Goal: Task Accomplishment & Management: Manage account settings

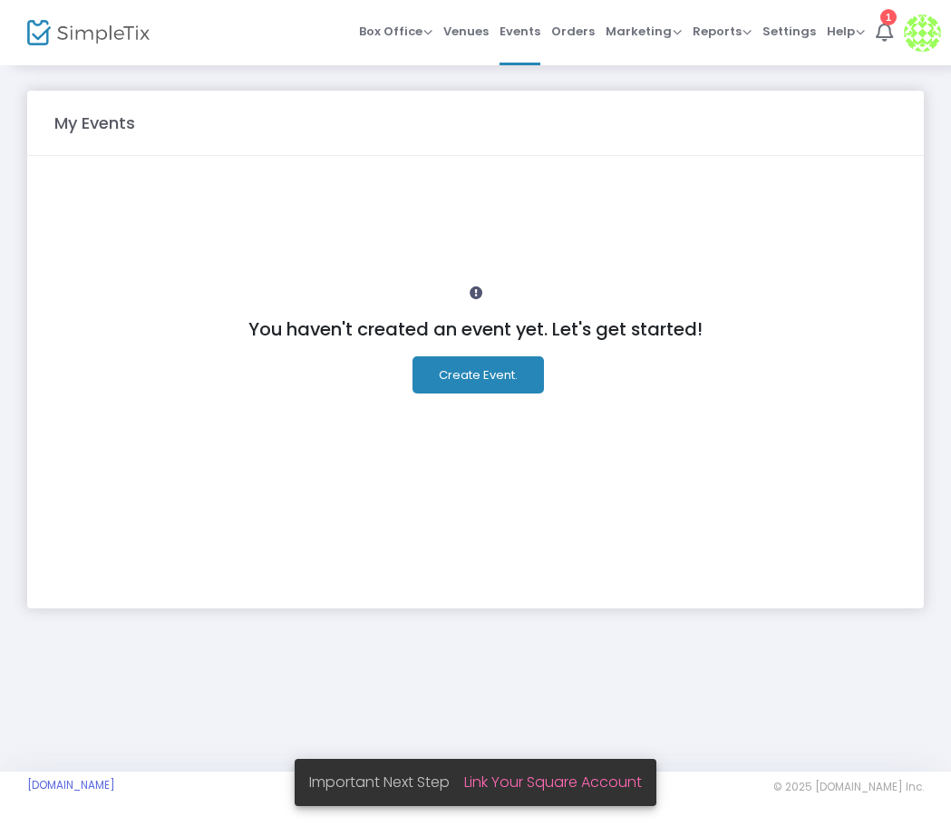
click at [923, 36] on img at bounding box center [922, 33] width 37 height 37
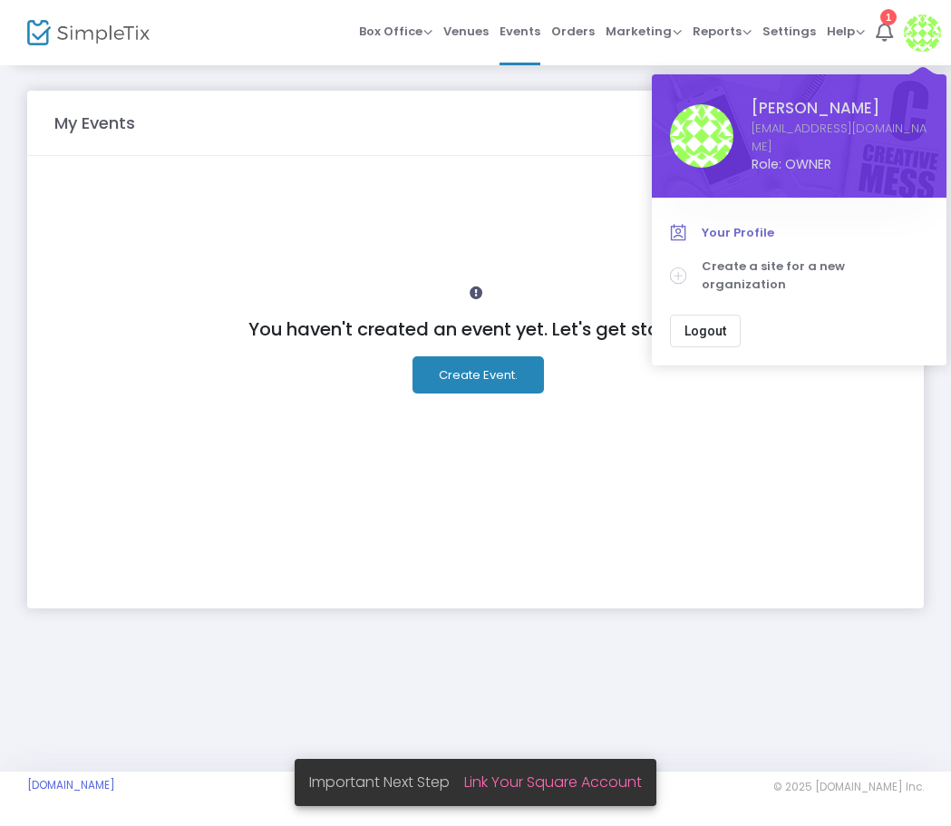
click at [739, 224] on span "Your Profile" at bounding box center [815, 233] width 227 height 18
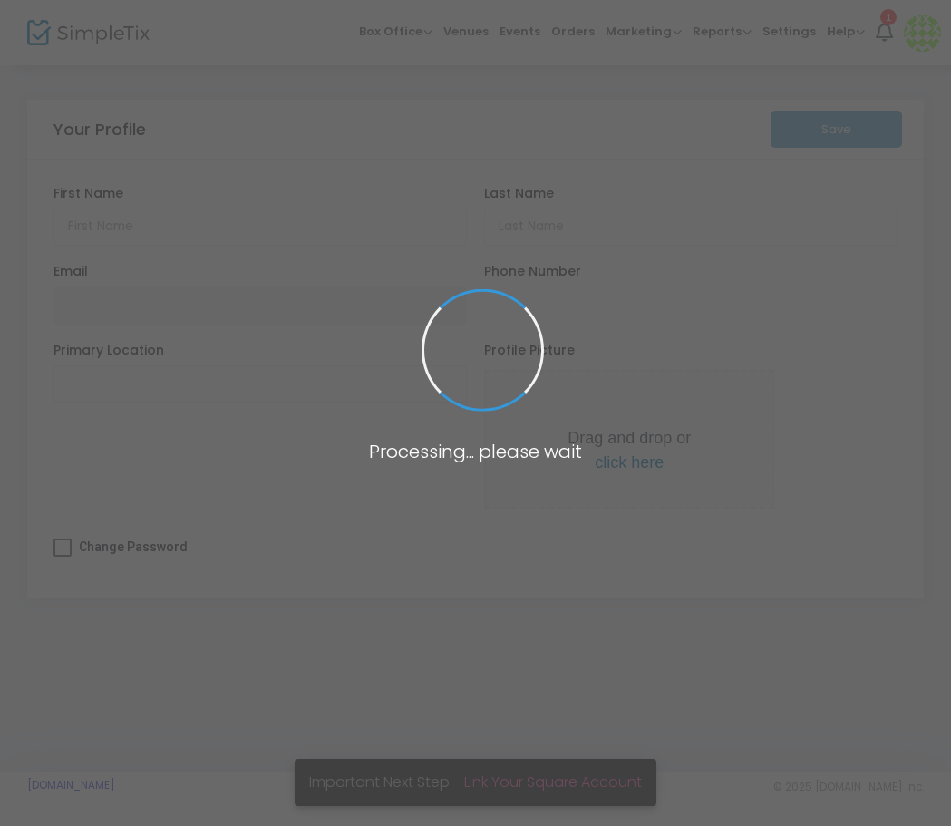
type input "[PERSON_NAME]"
type input "[EMAIL_ADDRESS][DOMAIN_NAME]"
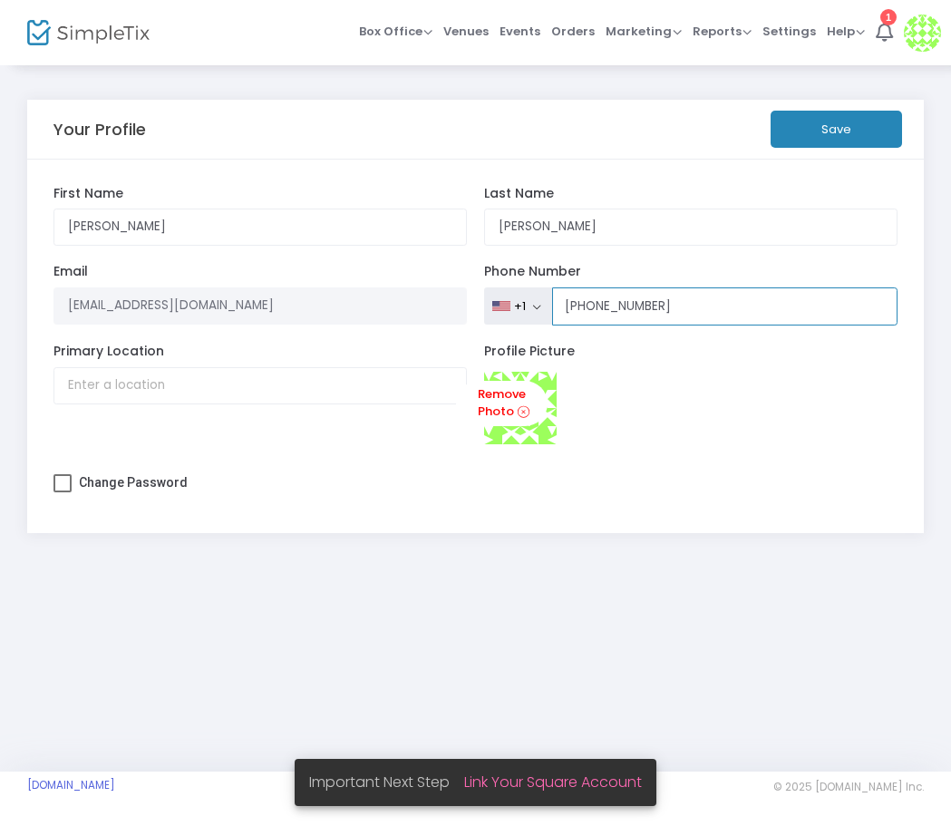
drag, startPoint x: 657, startPoint y: 302, endPoint x: 630, endPoint y: 305, distance: 27.4
click at [630, 305] on input "[PHONE_NUMBER]" at bounding box center [725, 306] width 346 height 38
click at [828, 135] on button "Save" at bounding box center [835, 129] width 131 height 37
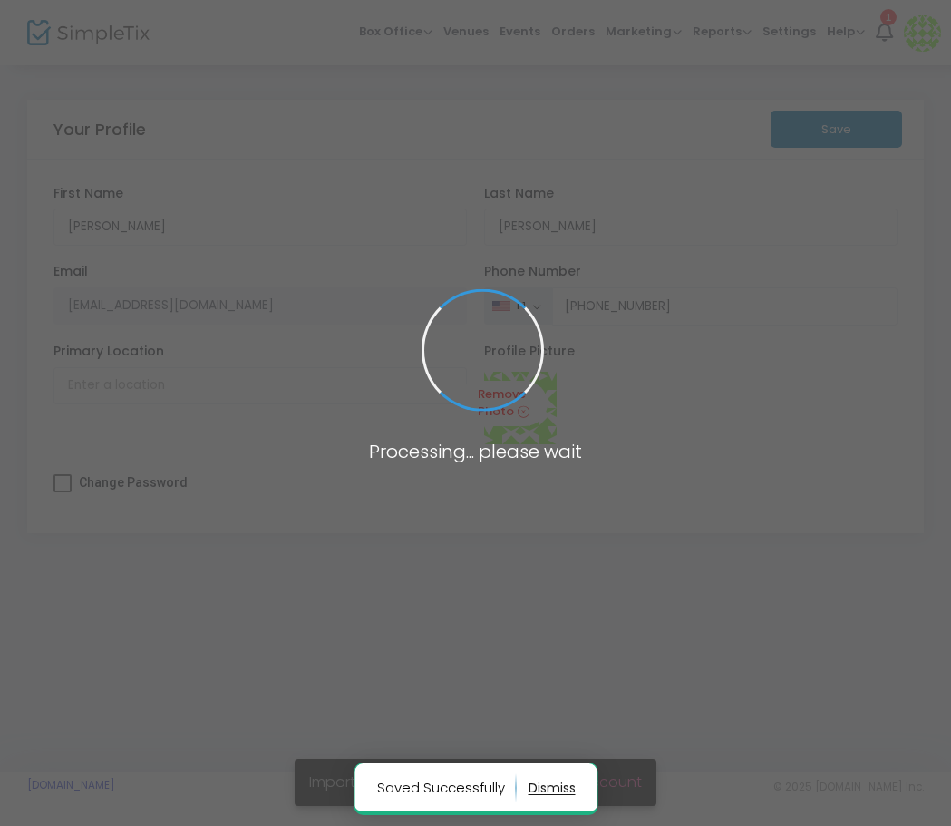
type input "[PHONE_NUMBER]"
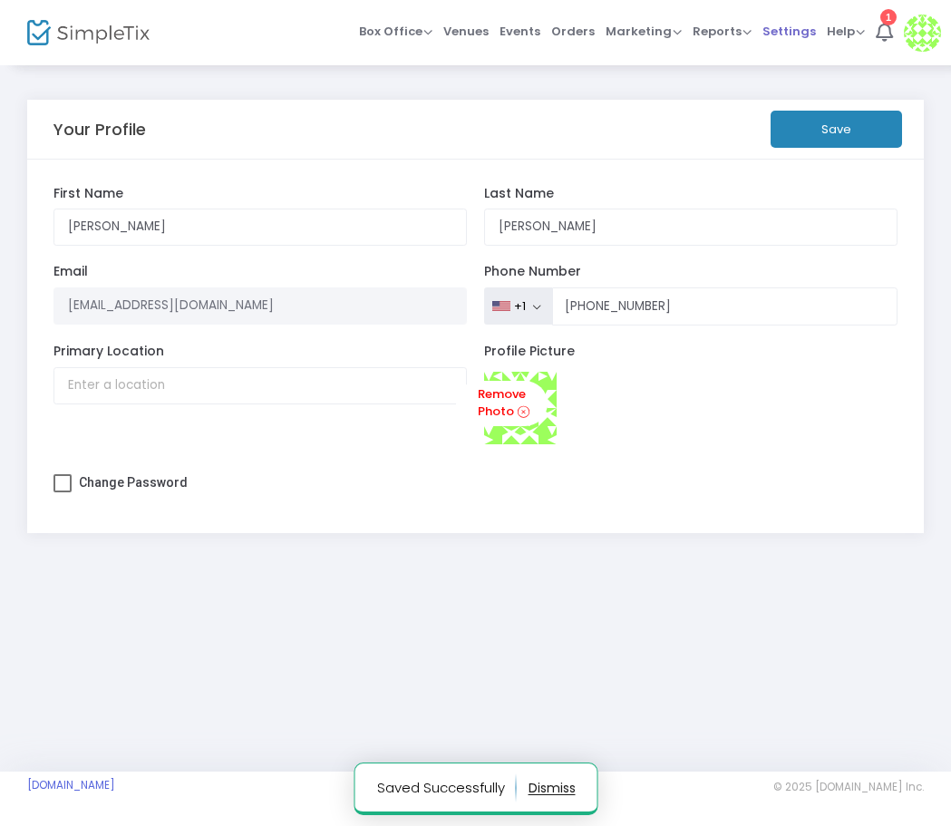
click at [784, 38] on span "Settings" at bounding box center [788, 31] width 53 height 46
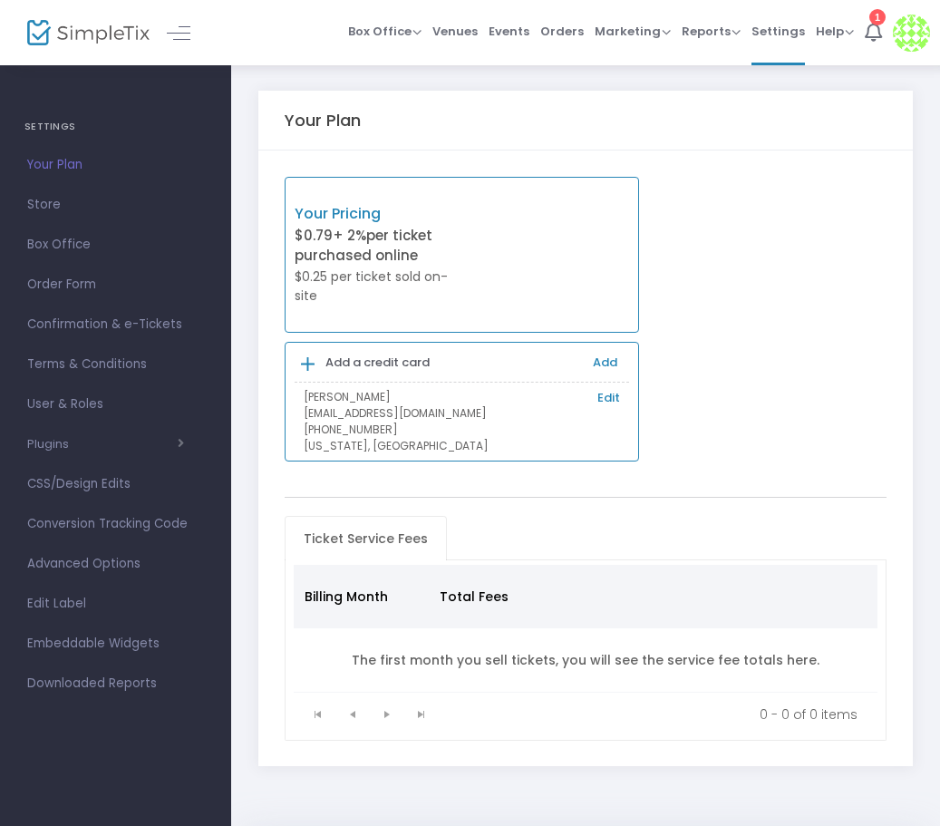
click at [355, 239] on span "+ 2%" at bounding box center [350, 235] width 34 height 19
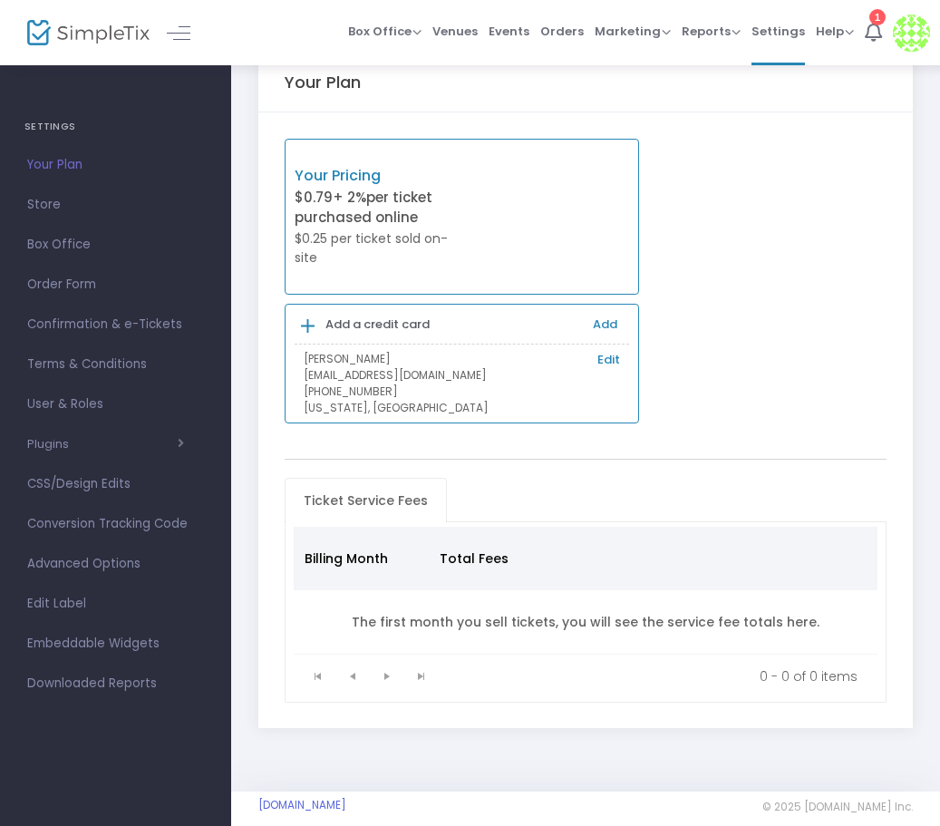
scroll to position [58, 0]
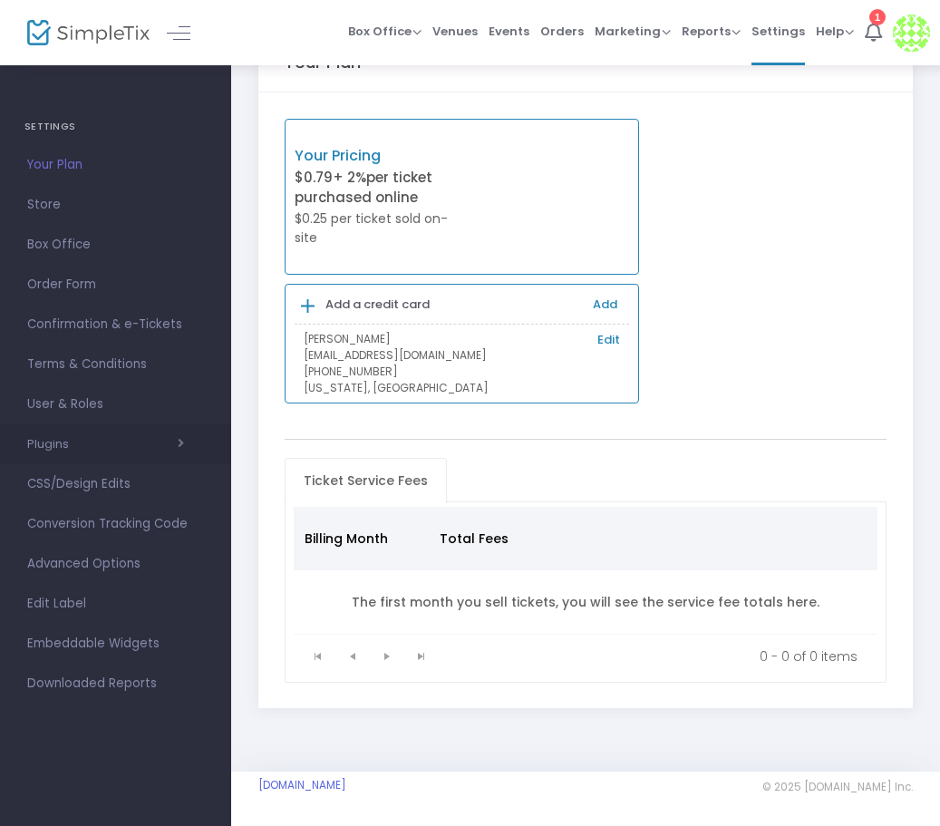
click at [165, 444] on span "button" at bounding box center [126, 443] width 115 height 17
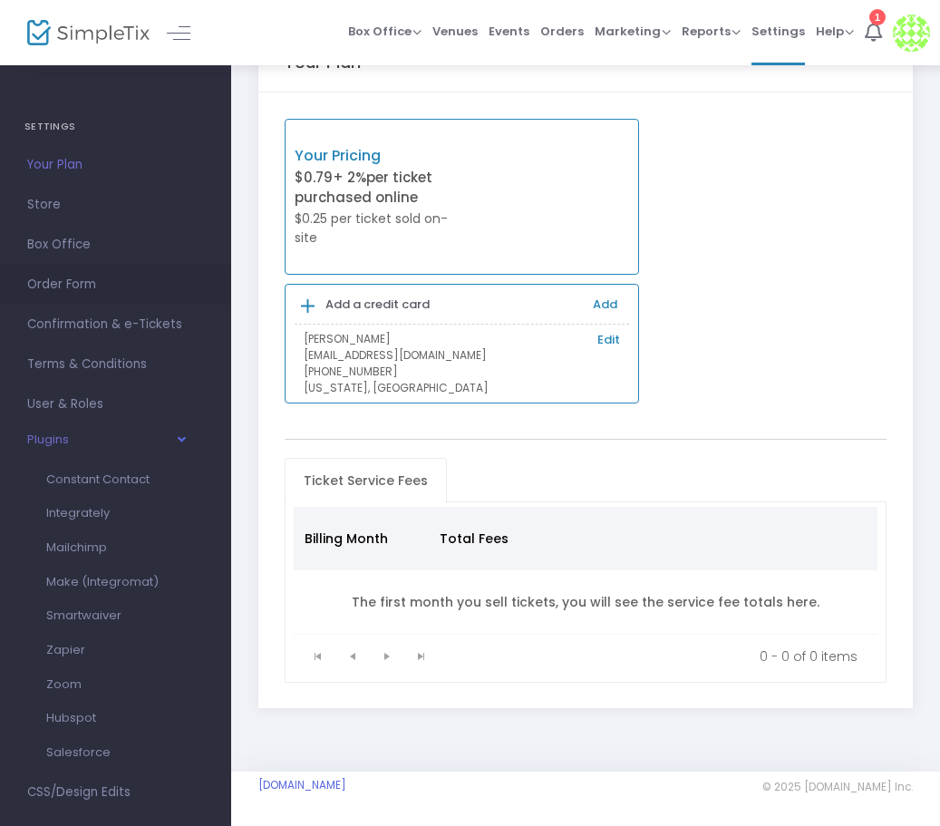
click at [58, 286] on span "Order Form" at bounding box center [115, 285] width 177 height 24
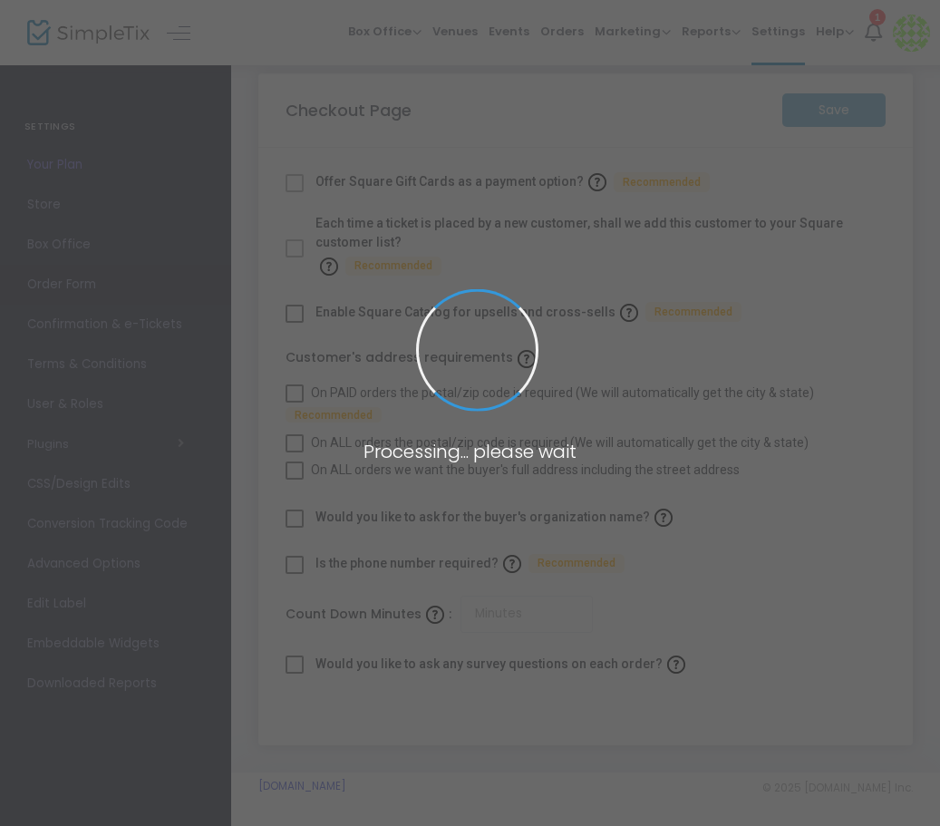
checkbox input "true"
type input "45"
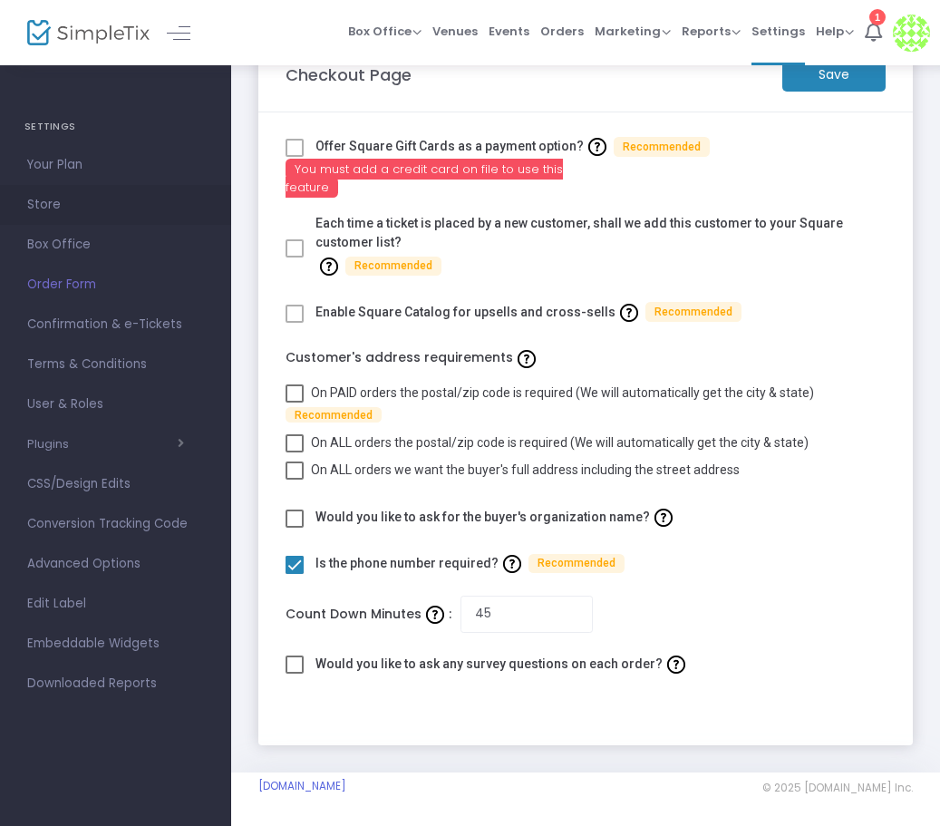
click at [55, 201] on span "Store" at bounding box center [115, 205] width 177 height 24
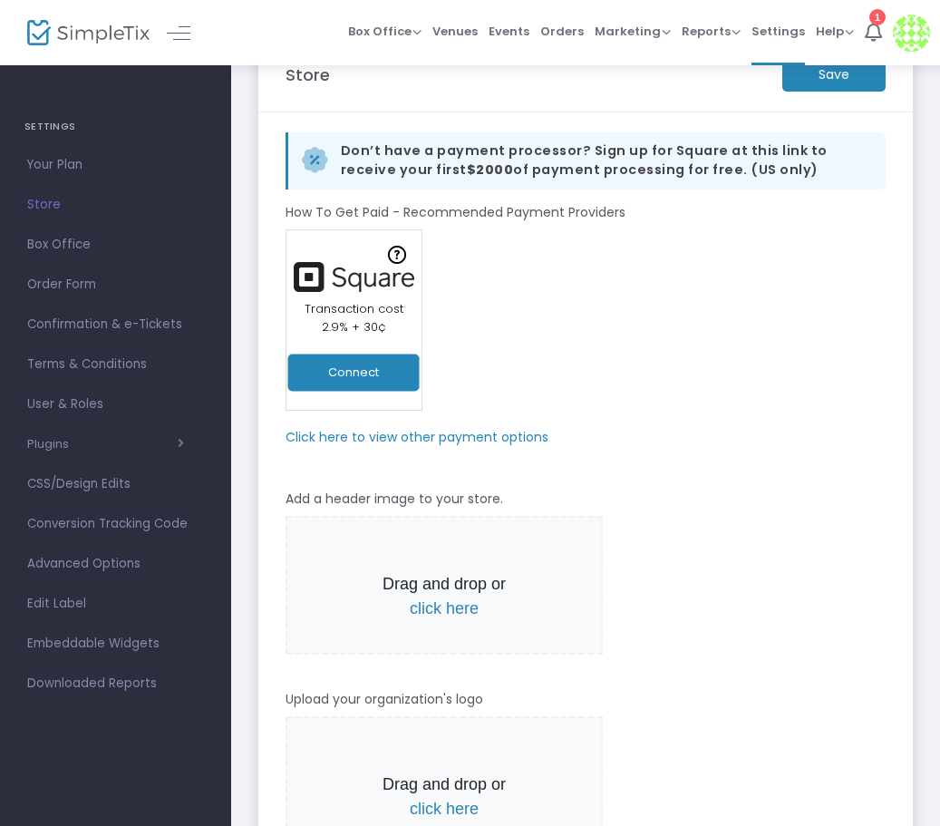
scroll to position [58, 0]
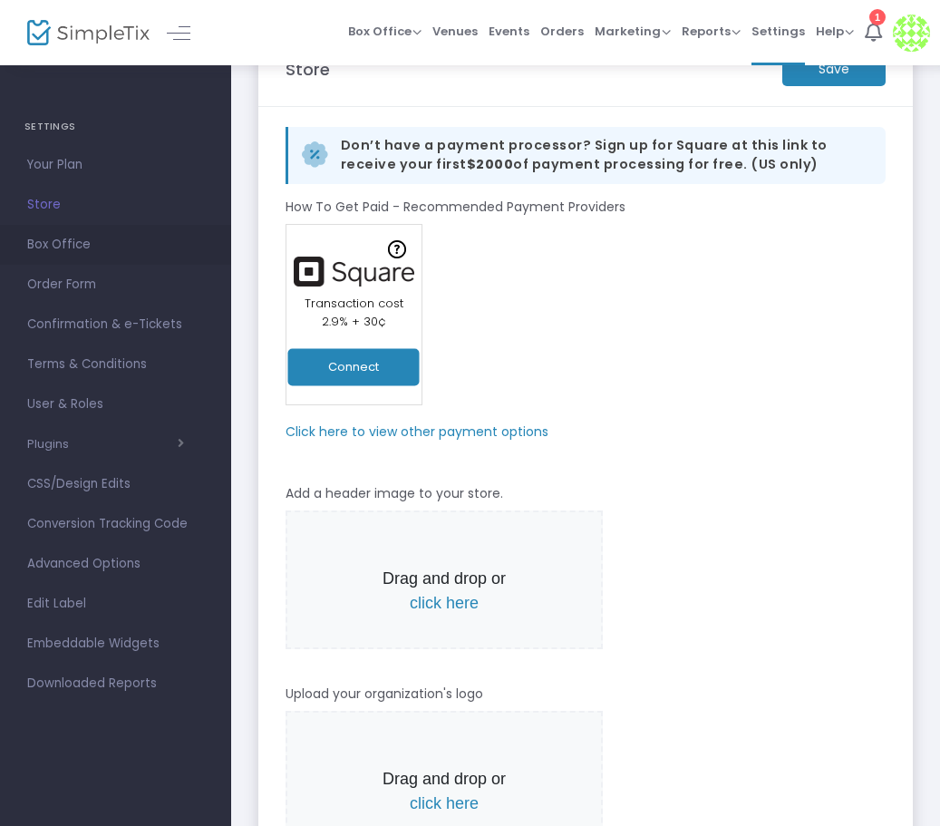
click at [73, 244] on span "Box Office" at bounding box center [115, 245] width 177 height 24
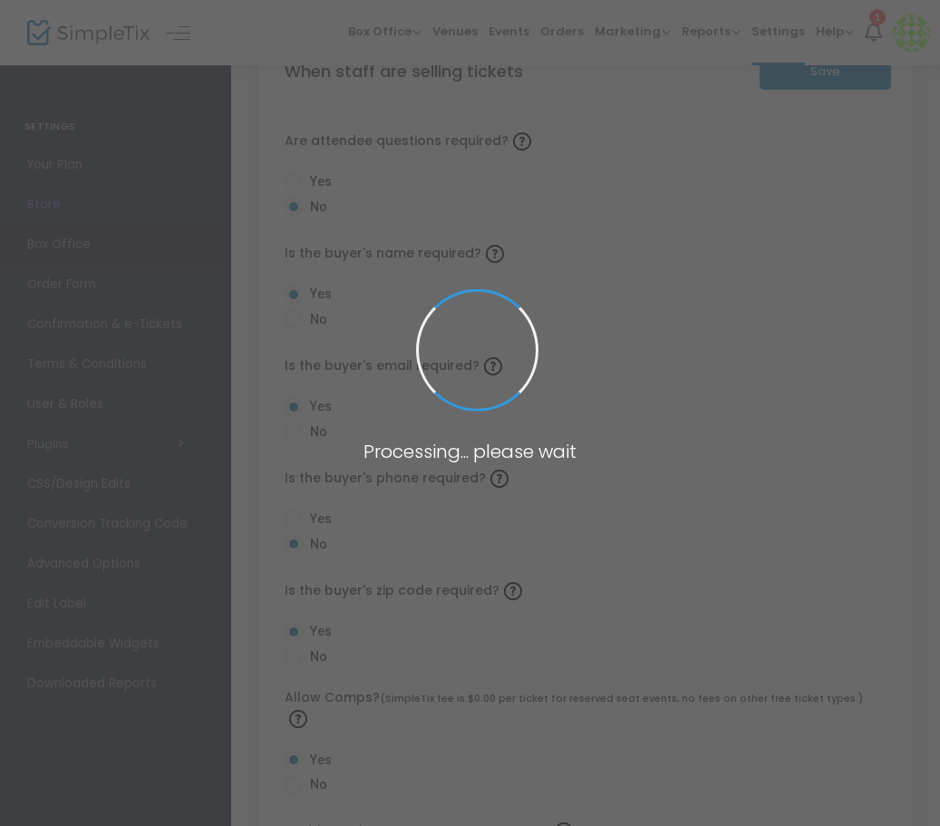
radio input "false"
radio input "true"
radio input "false"
radio input "true"
radio input "false"
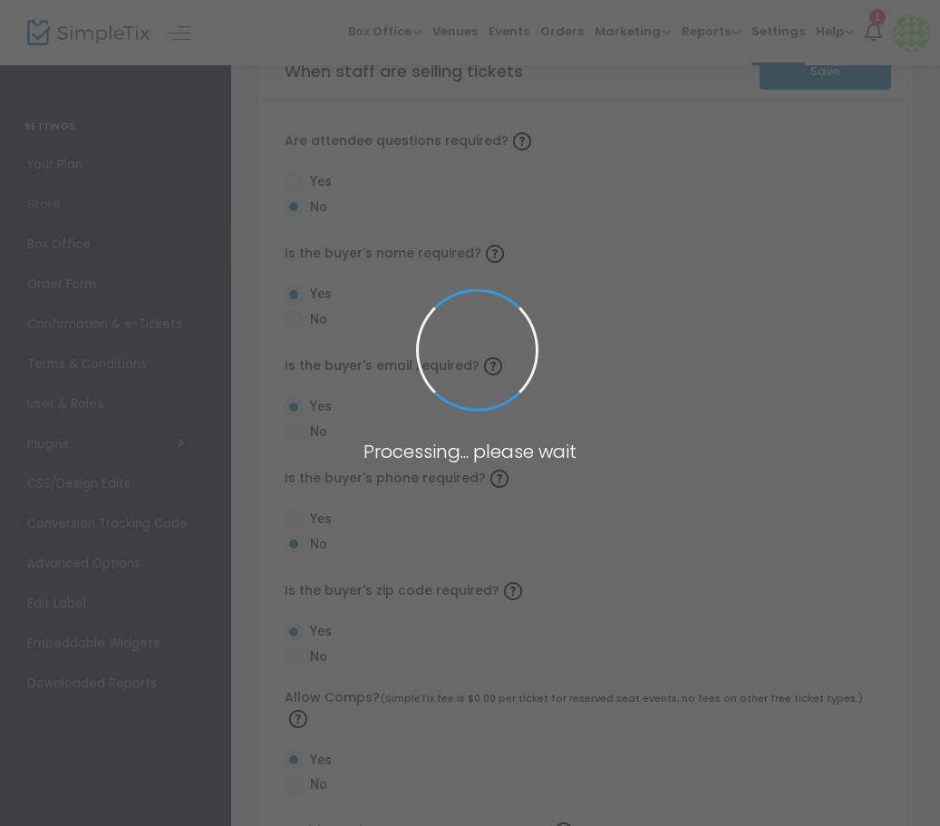
radio input "true"
radio input "false"
radio input "true"
radio input "false"
radio input "true"
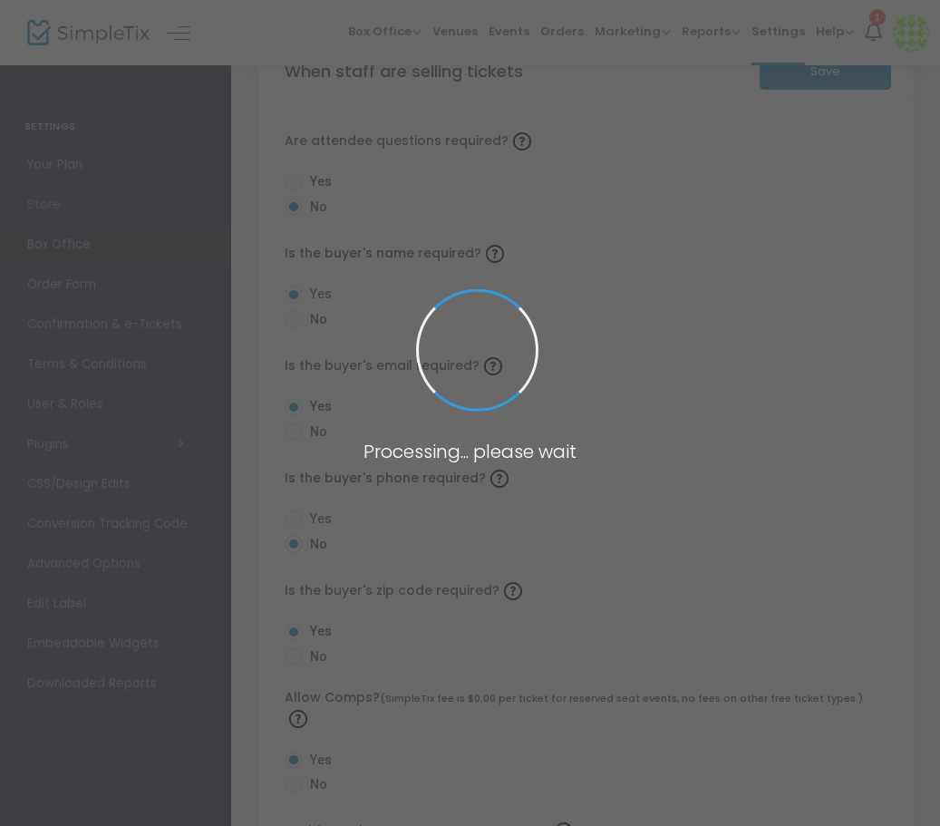
radio input "true"
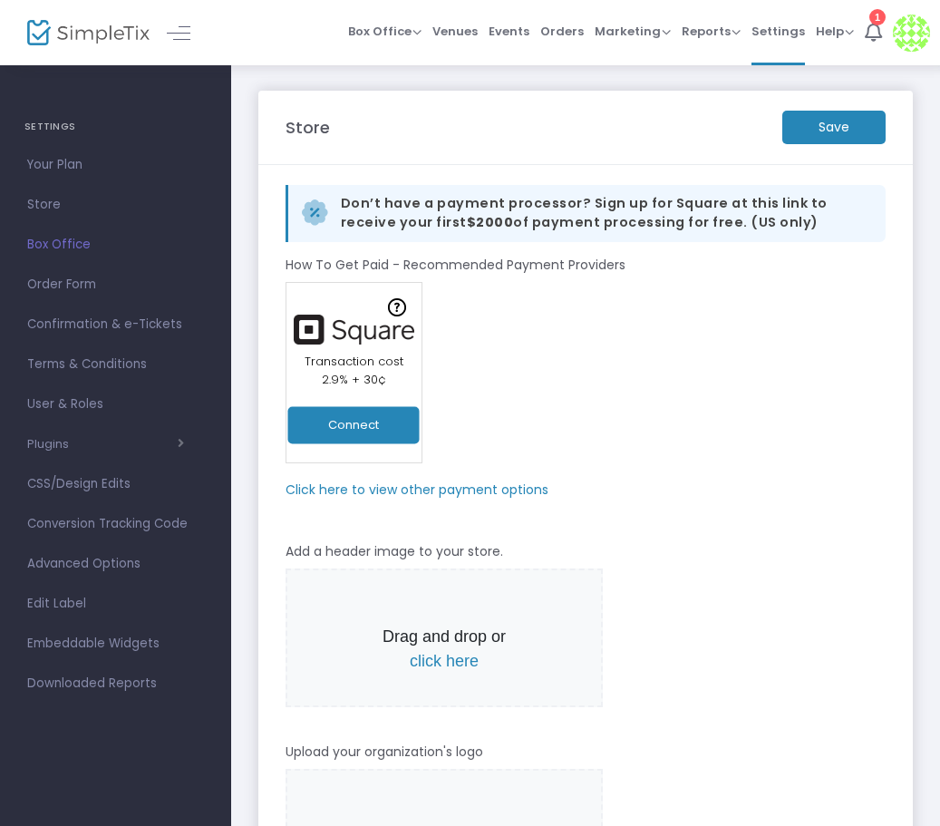
scroll to position [58, 0]
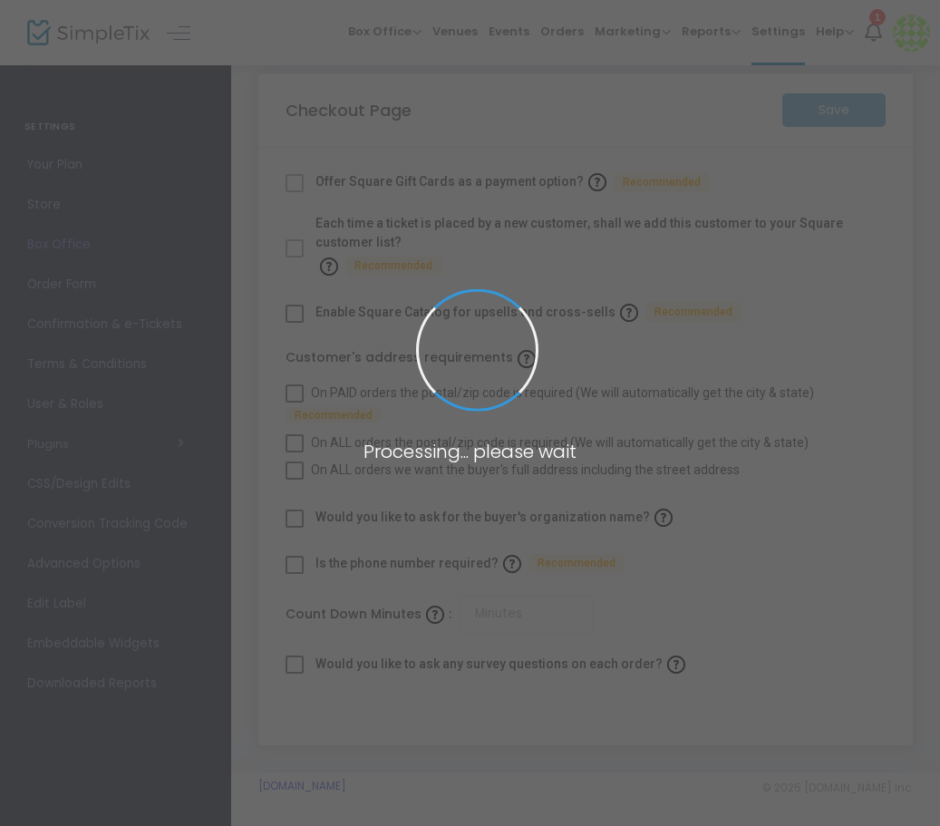
checkbox input "true"
type input "45"
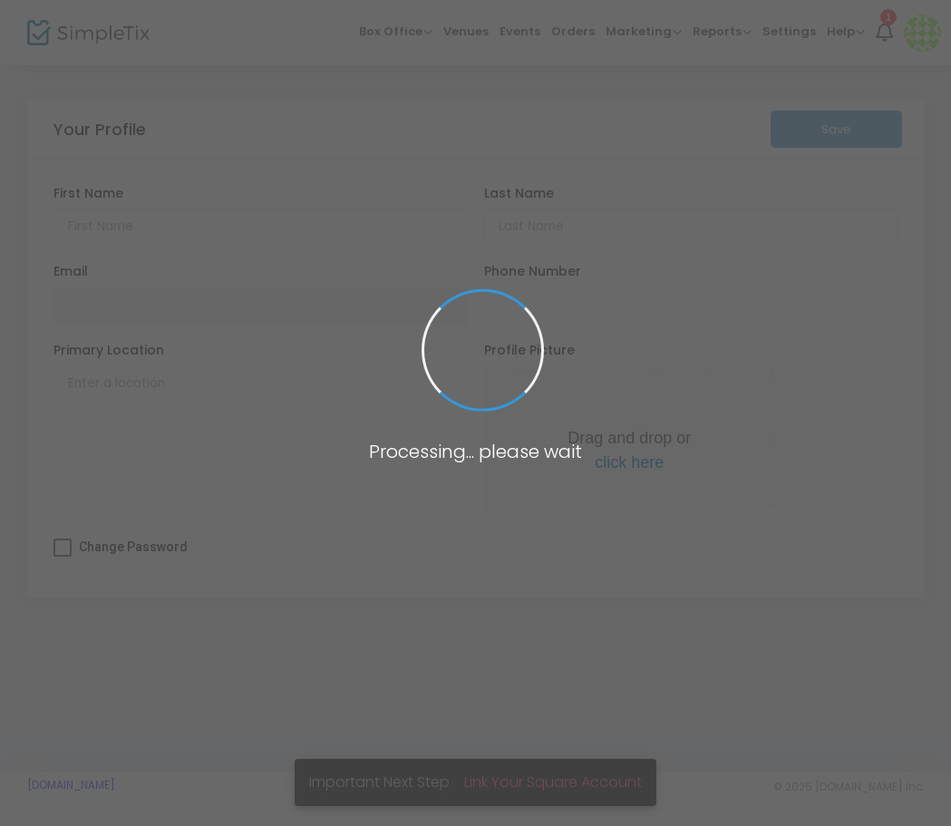
type input "[PERSON_NAME]"
type input "[EMAIL_ADDRESS][DOMAIN_NAME]"
